Goal: Navigation & Orientation: Find specific page/section

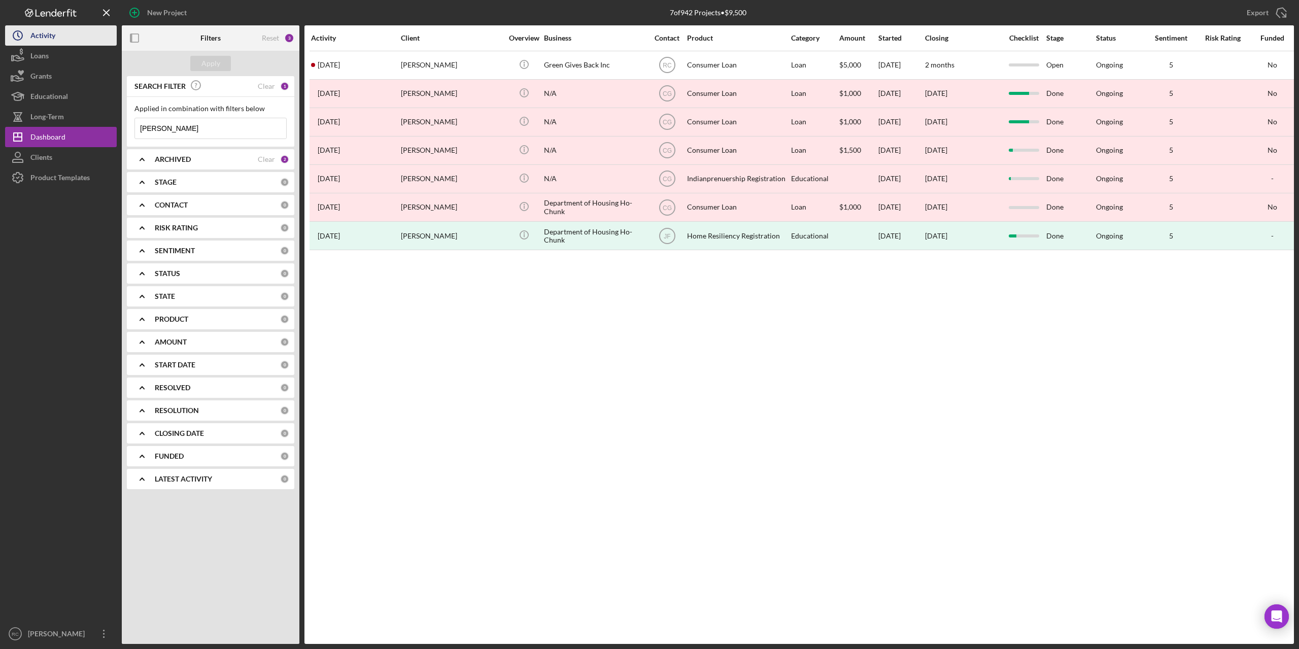
click at [45, 35] on div "Activity" at bounding box center [42, 36] width 25 height 23
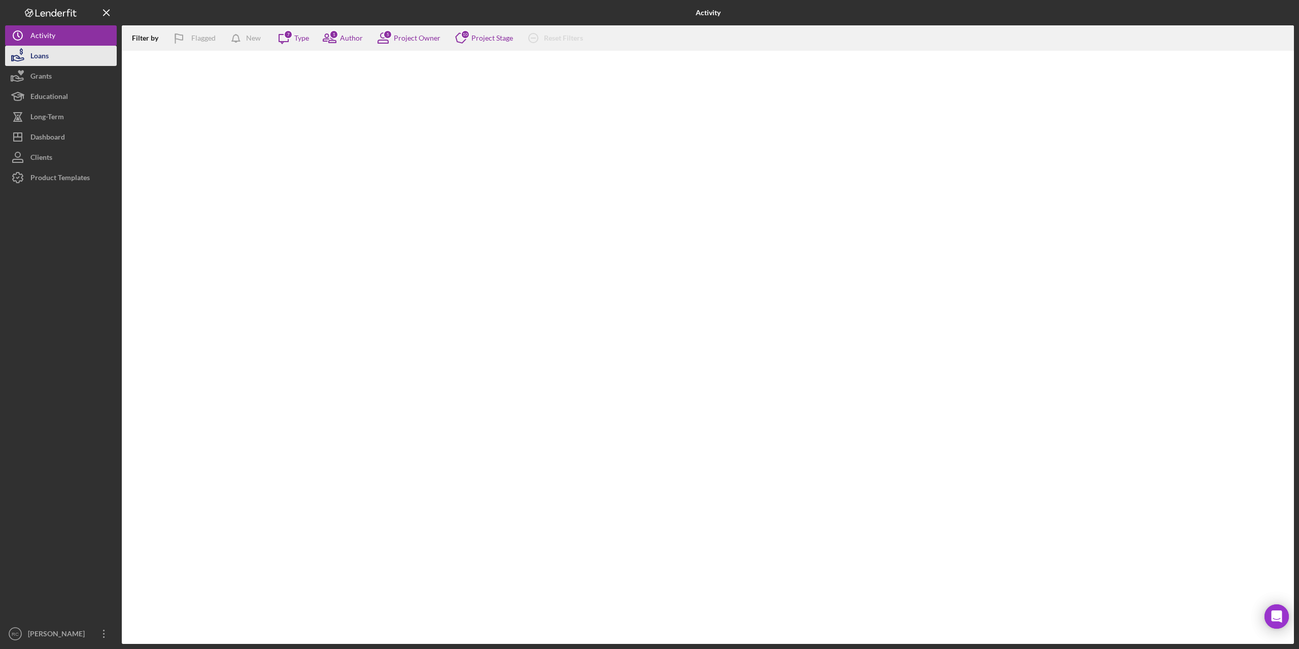
click at [43, 53] on div "Loans" at bounding box center [39, 57] width 18 height 23
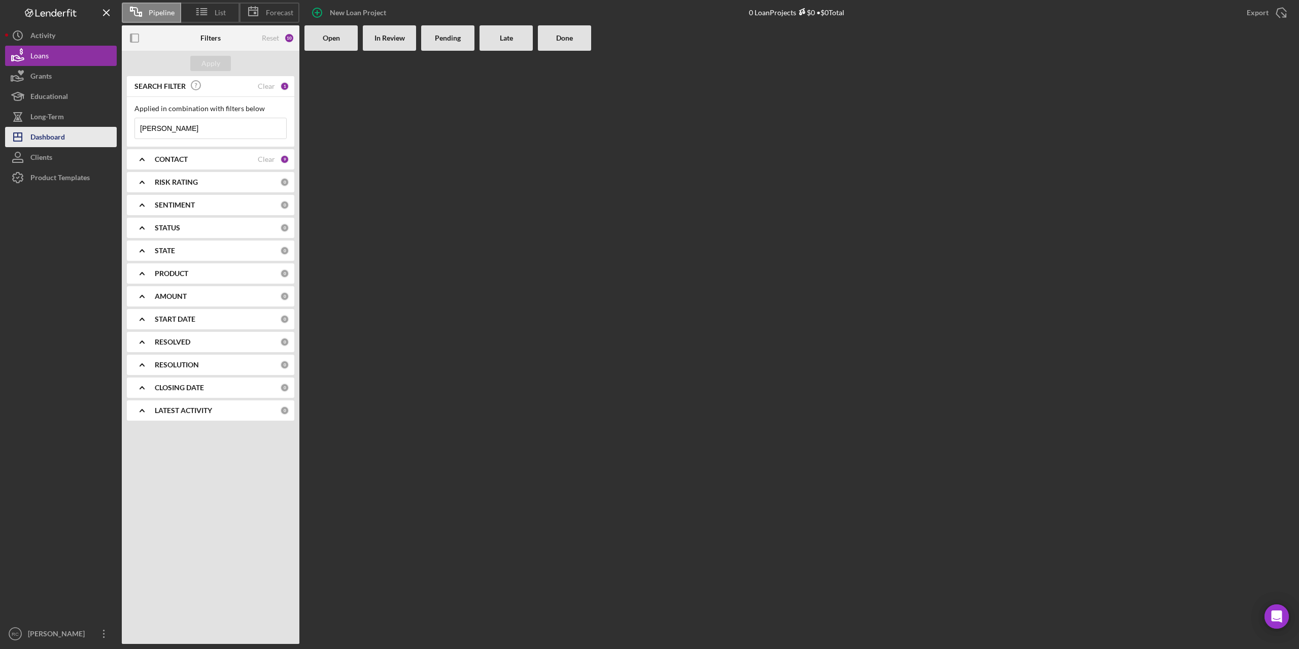
click at [55, 132] on div "Dashboard" at bounding box center [47, 138] width 35 height 23
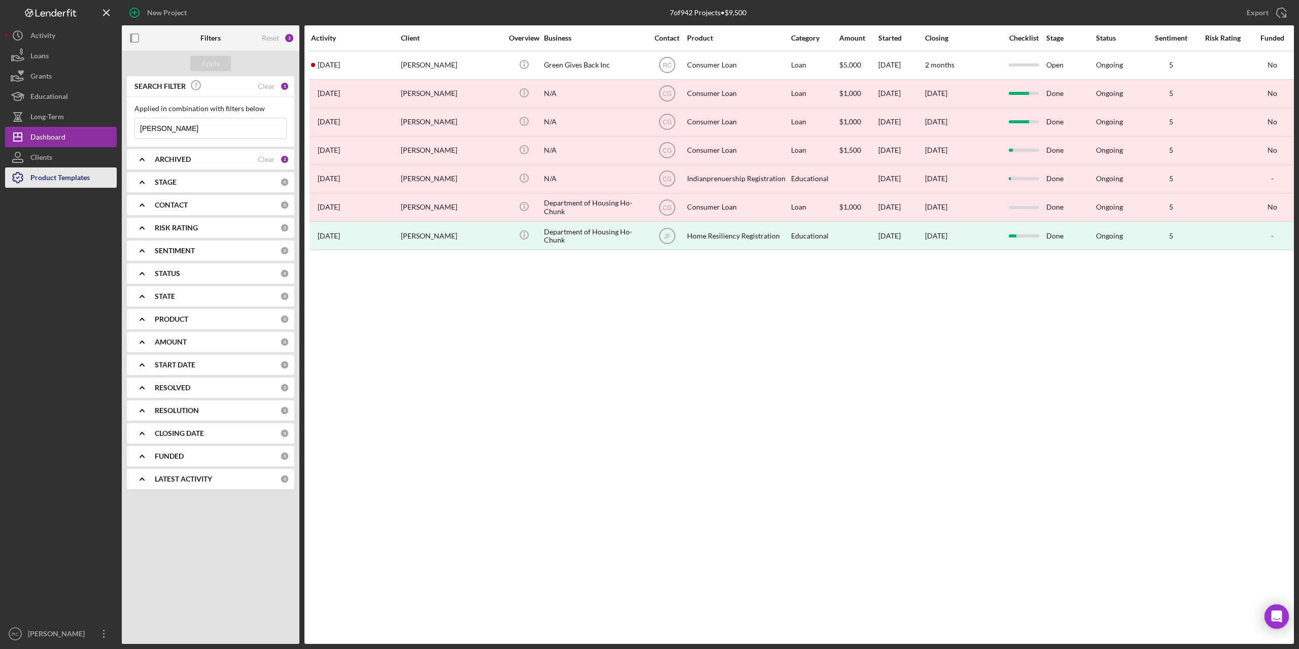
click at [48, 179] on div "Product Templates" at bounding box center [59, 178] width 59 height 23
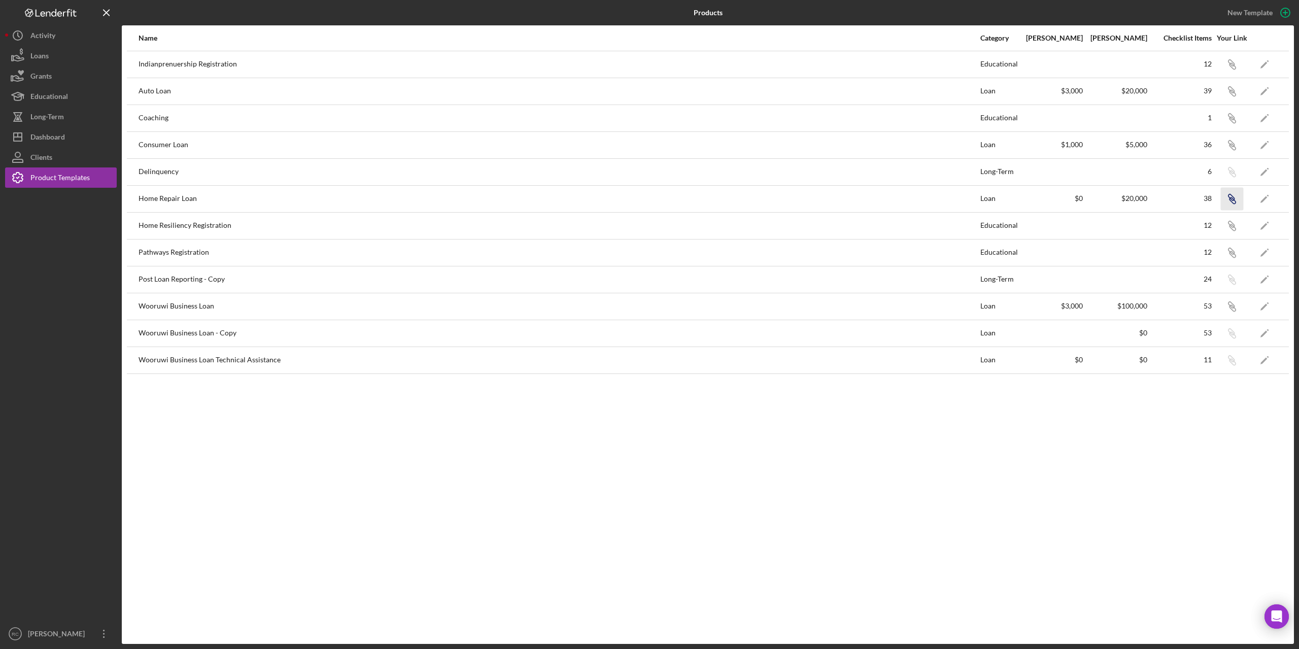
click at [1233, 66] on icon "button" at bounding box center [1231, 63] width 6 height 6
